Goal: Feedback & Contribution: Submit feedback/report problem

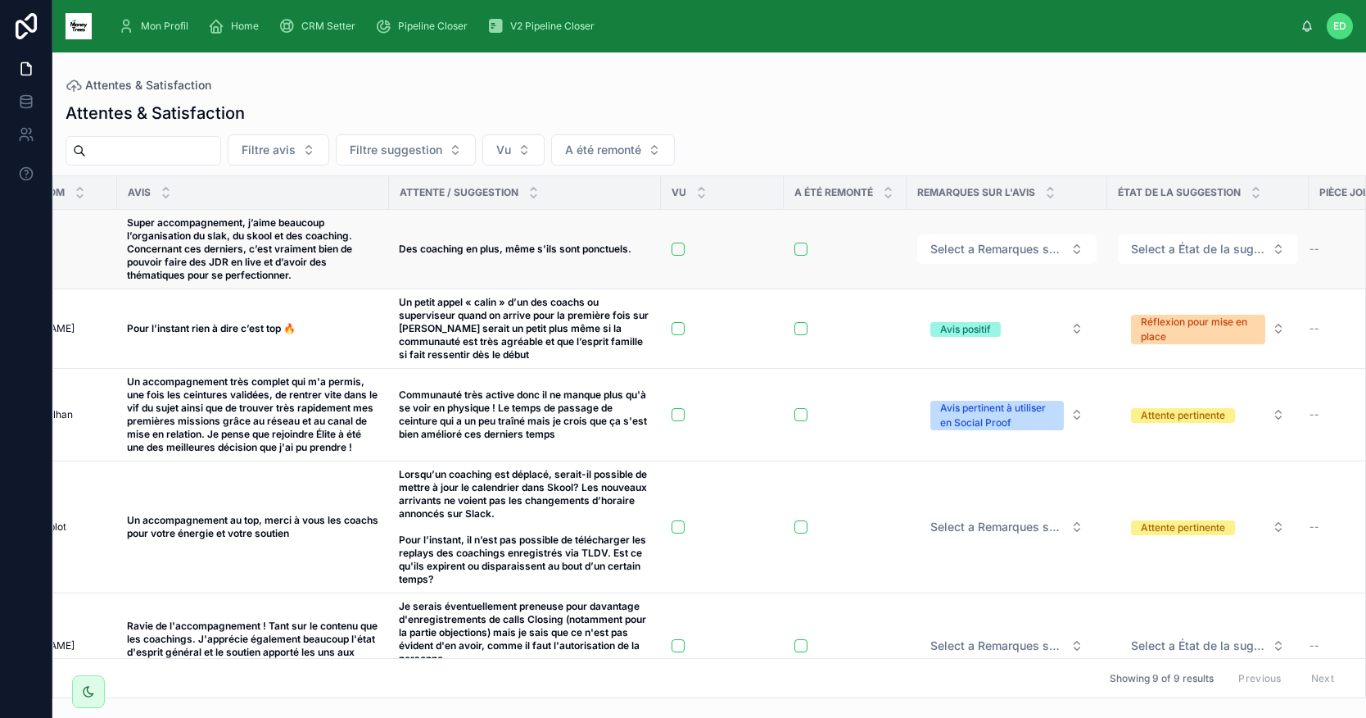
scroll to position [0, 250]
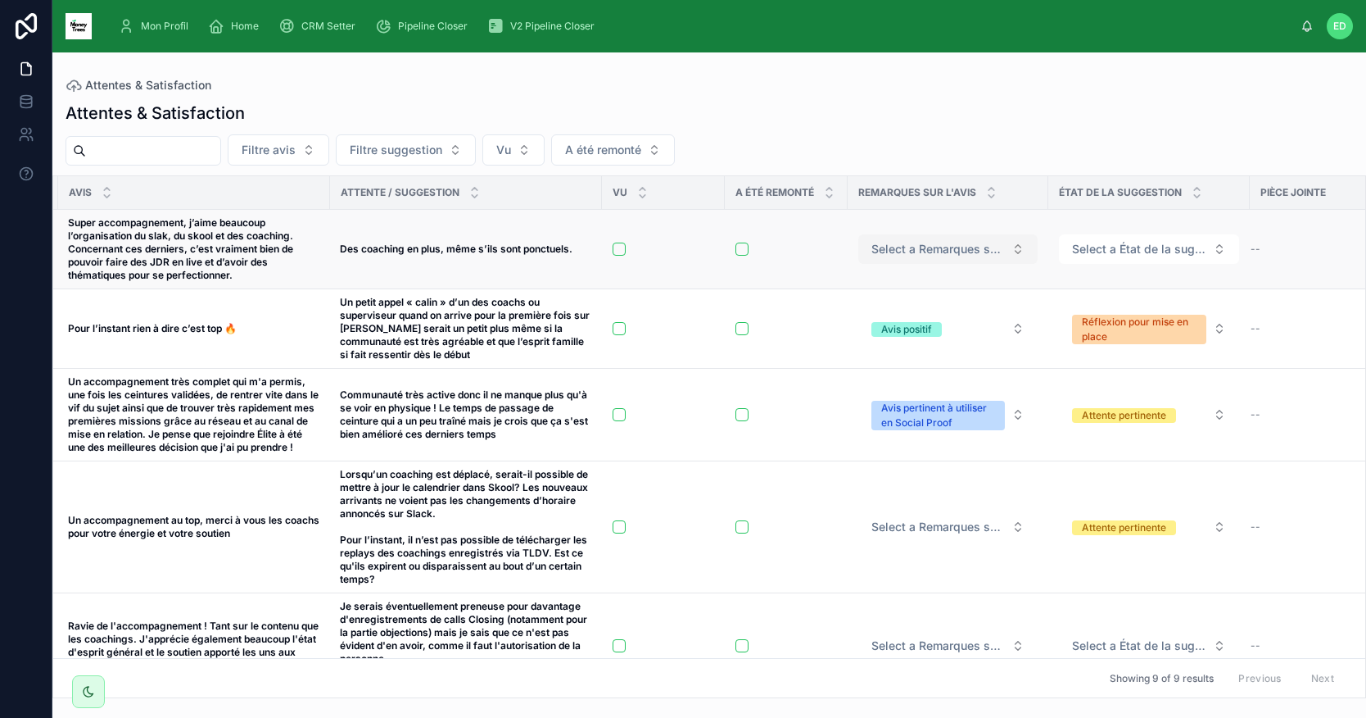
click at [1012, 255] on button "Select a Remarques sur l'avis" at bounding box center [948, 248] width 179 height 29
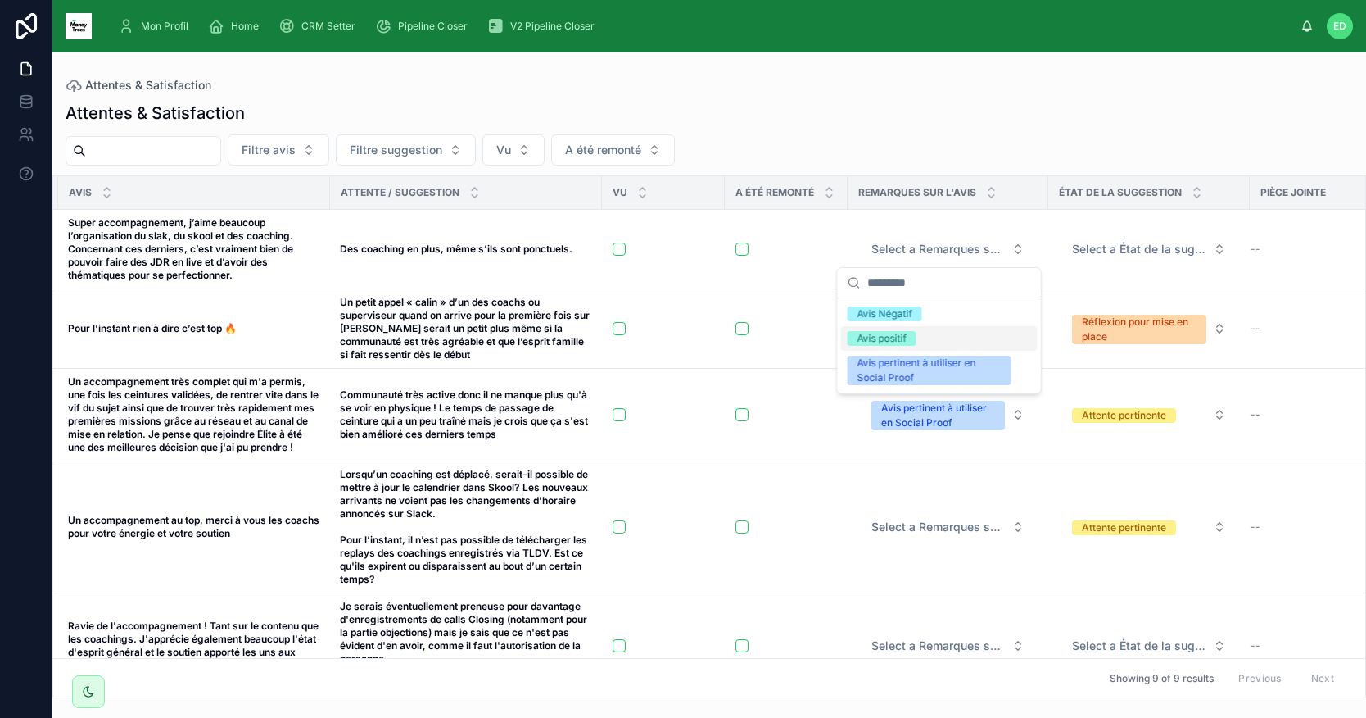
click at [895, 334] on div "Avis positif" at bounding box center [882, 338] width 49 height 15
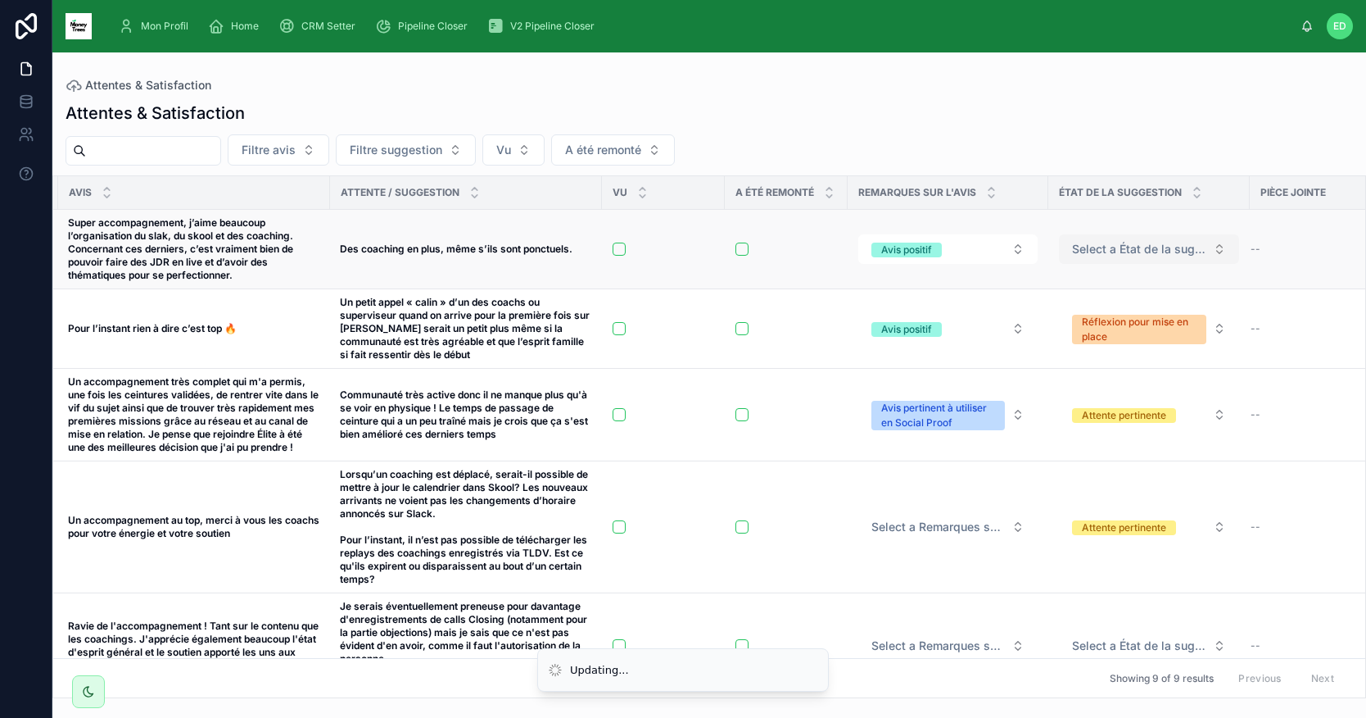
click at [1204, 247] on button "Select a État de la suggestion" at bounding box center [1149, 248] width 180 height 29
click at [1140, 253] on span "Select a État de la suggestion" at bounding box center [1139, 249] width 134 height 16
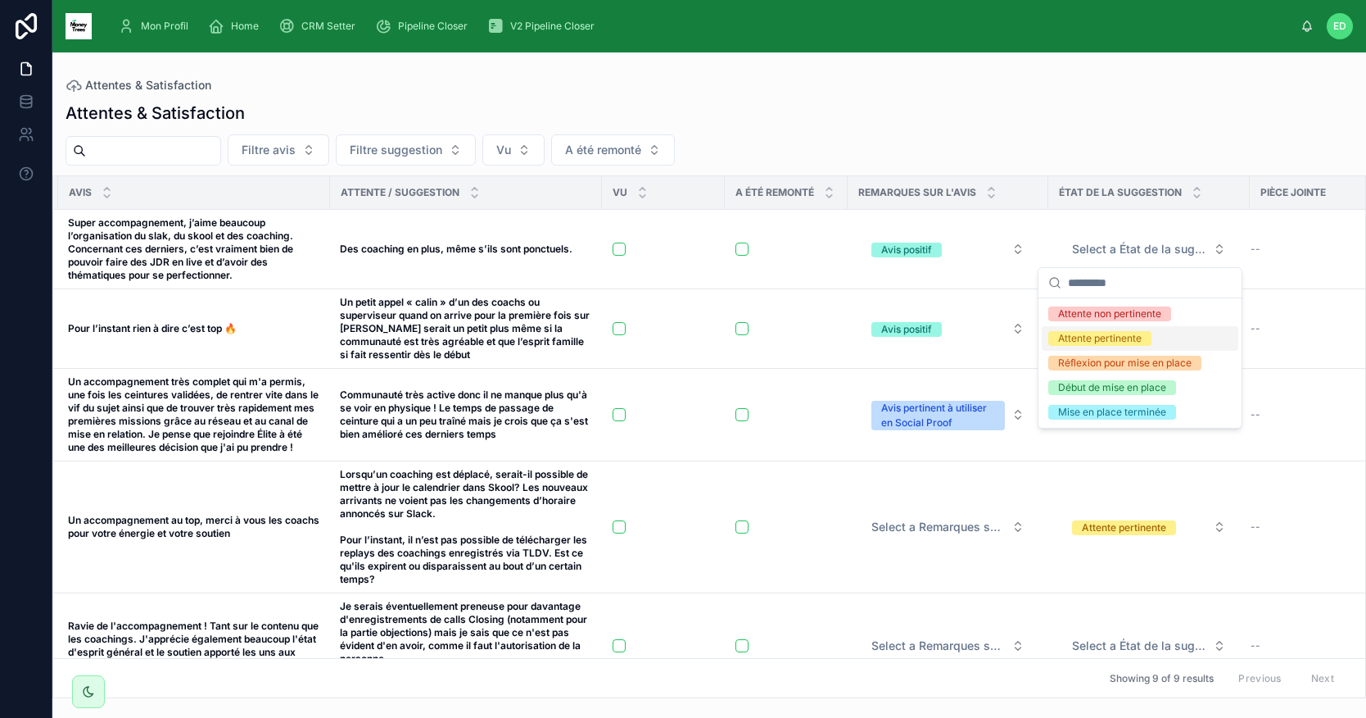
click at [1085, 340] on div "Attente pertinente" at bounding box center [1100, 338] width 84 height 15
